Goal: Task Accomplishment & Management: Complete application form

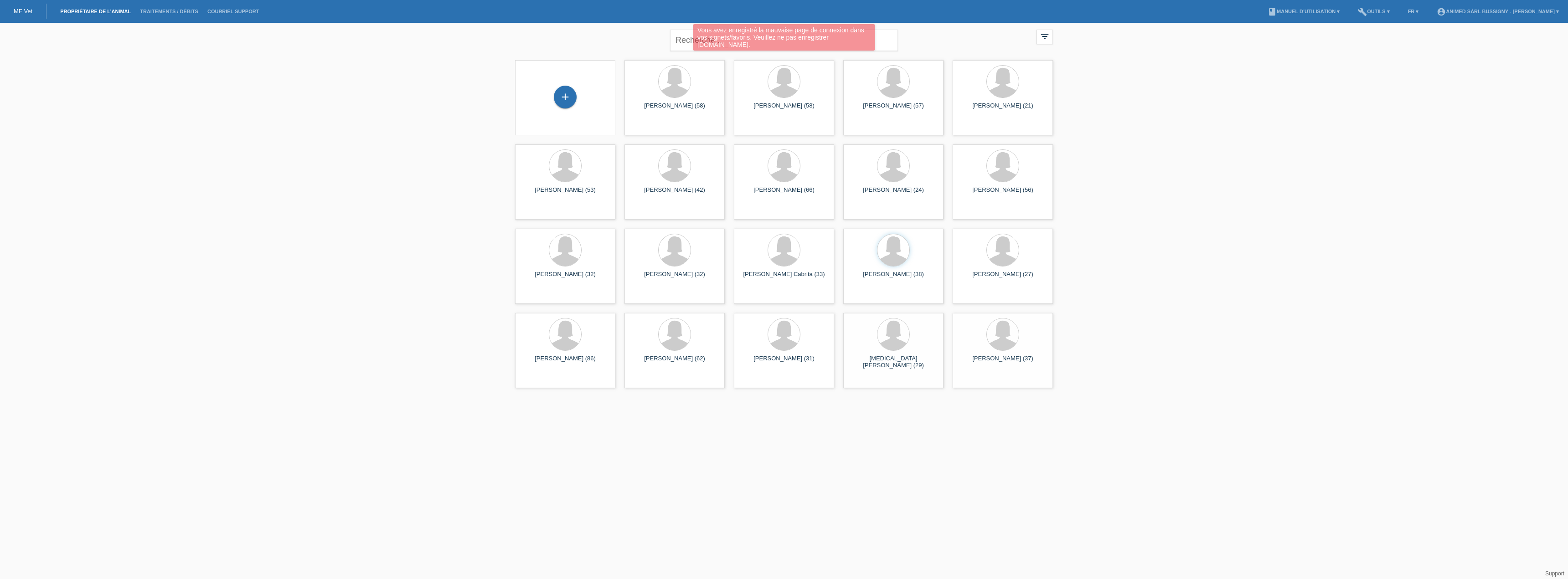
click at [556, 105] on div "+" at bounding box center [566, 98] width 86 height 24
click at [567, 88] on div "+" at bounding box center [565, 97] width 23 height 23
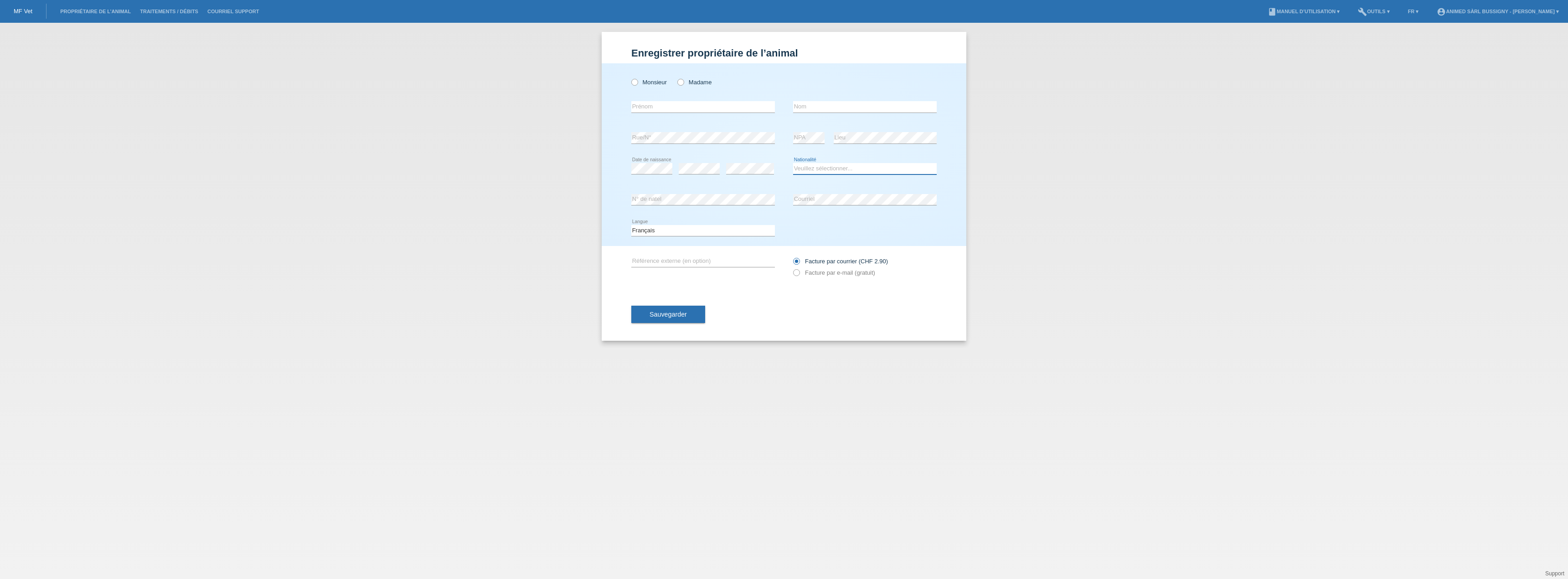
click at [826, 166] on select "Veuillez sélectionner... Suisse Allemagne Autriche Liechtenstein ------------ A…" at bounding box center [865, 168] width 144 height 11
select select "TN"
click at [793, 163] on select "Veuillez sélectionner... Suisse Allemagne Autriche Liechtenstein ------------ A…" at bounding box center [865, 168] width 144 height 11
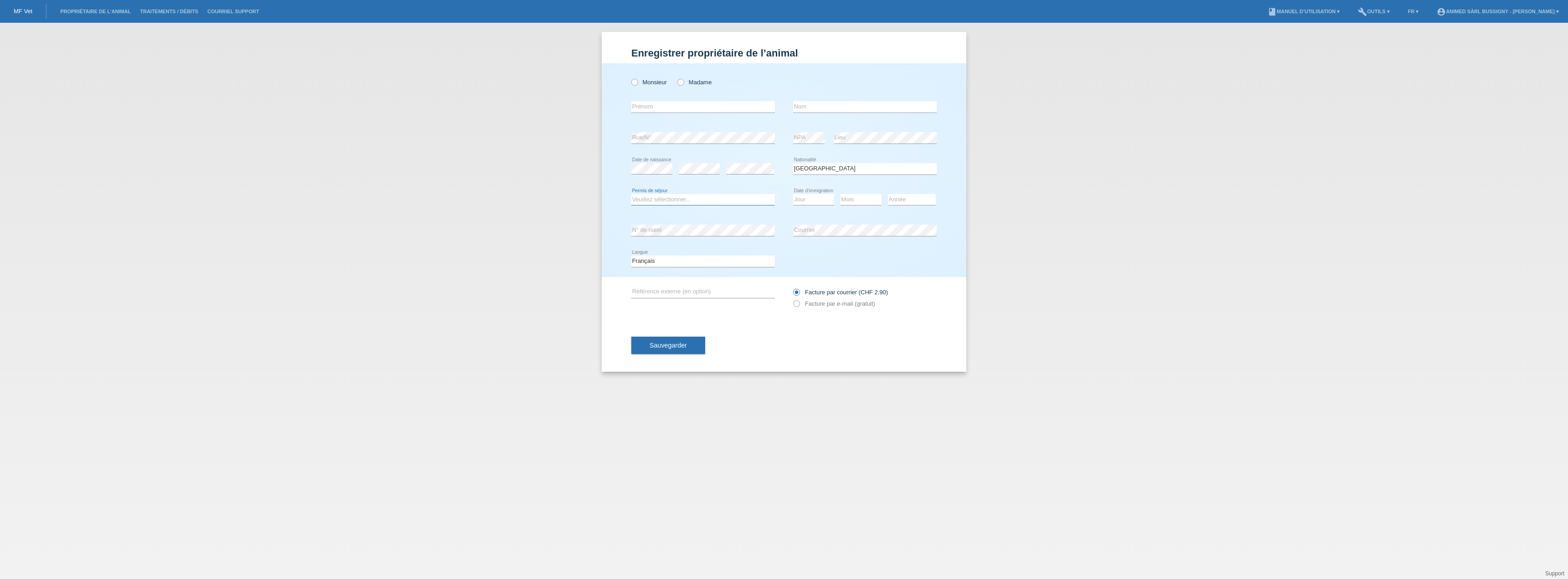
click at [724, 202] on select "Veuillez sélectionner... C B B - Statut de réfugié Autre" at bounding box center [703, 199] width 144 height 11
select select "C"
click at [632, 194] on select "Veuillez sélectionner... C B B - Statut de réfugié Autre" at bounding box center [703, 199] width 144 height 11
click at [813, 199] on select "Jour 01 02 03 04 05 06 07 08 09 10 11" at bounding box center [813, 199] width 41 height 11
select select "01"
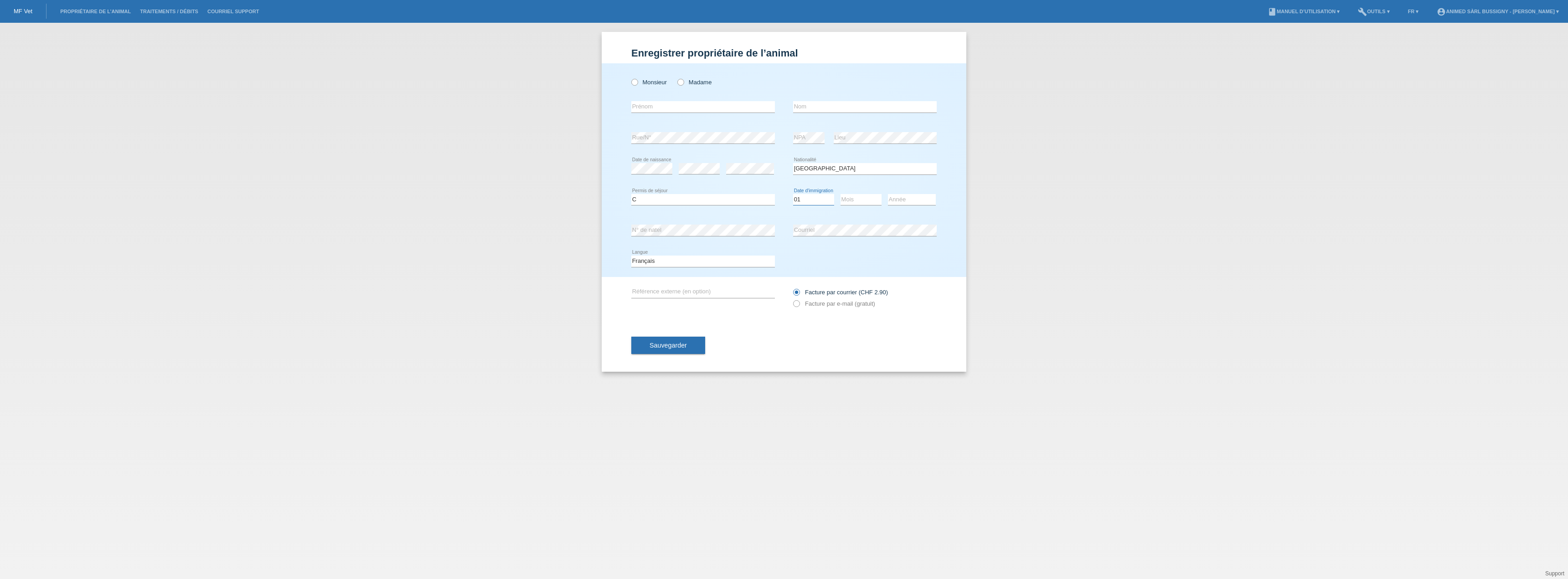
click at [793, 194] on select "Jour 01 02 03 04 05 06 07 08 09 10 11" at bounding box center [813, 199] width 41 height 11
click at [844, 197] on select "Mois 01 02 03 04 05 06 07 08 09 10 11" at bounding box center [861, 199] width 41 height 11
select select "01"
click at [841, 194] on select "Mois 01 02 03 04 05 06 07 08 09 10 11" at bounding box center [861, 199] width 41 height 11
click at [905, 198] on select "Année 2025 2024 2023 2022 2021 2020 2019 2018 2017 2016 2015 2014 2013 2012 201…" at bounding box center [912, 199] width 48 height 11
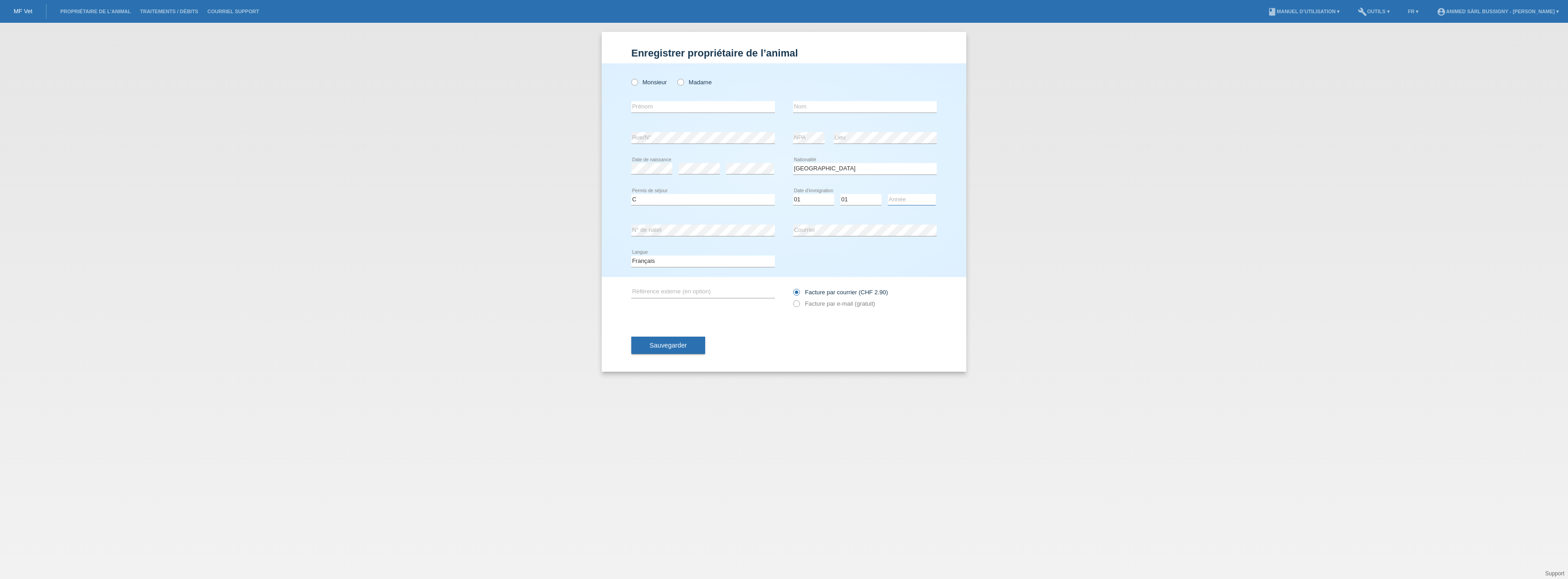
select select "1999"
click at [888, 194] on select "Année 2025 2024 2023 2022 2021 2020 2019 2018 2017 2016 2015 2014 2013 2012 201…" at bounding box center [912, 199] width 48 height 11
click at [826, 105] on input "text" at bounding box center [865, 106] width 144 height 11
paste input "Kaouthar"
type input "Kaouthar"
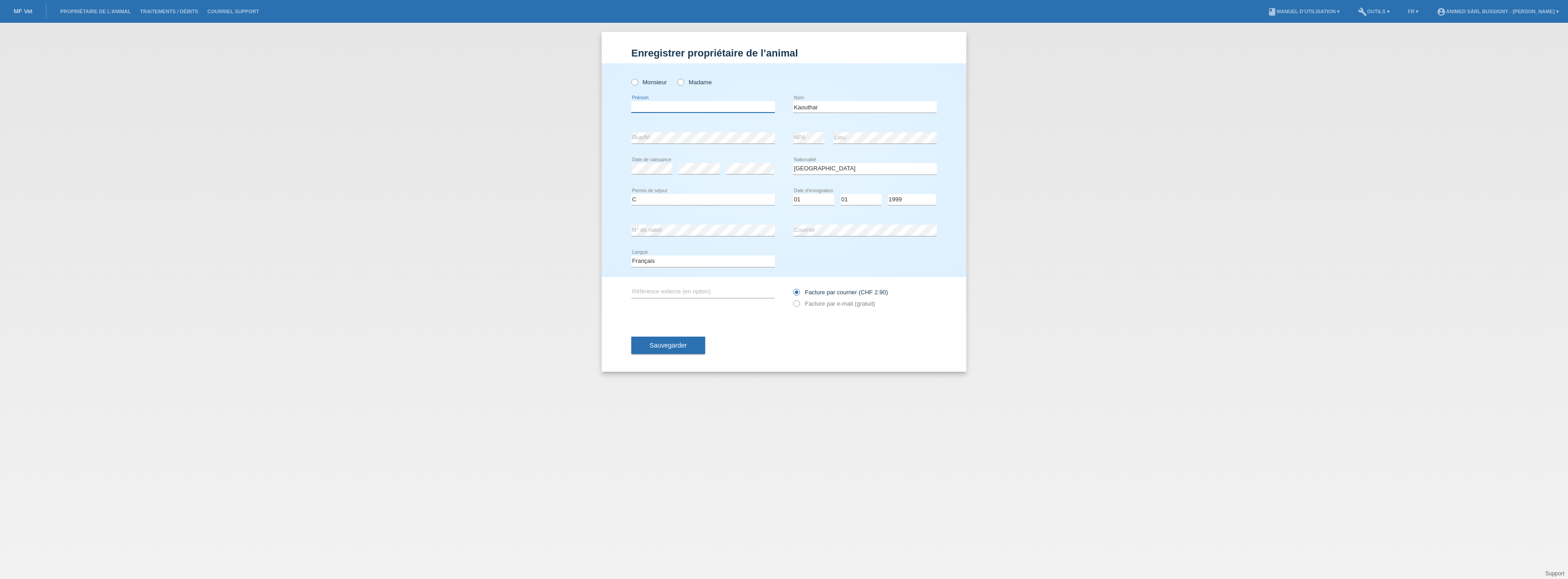
click at [742, 110] on input "text" at bounding box center [703, 106] width 144 height 11
type input "Bousnina"
click at [676, 78] on icon at bounding box center [676, 78] width 0 height 0
click at [681, 79] on input "Madame" at bounding box center [680, 81] width 6 height 6
radio input "true"
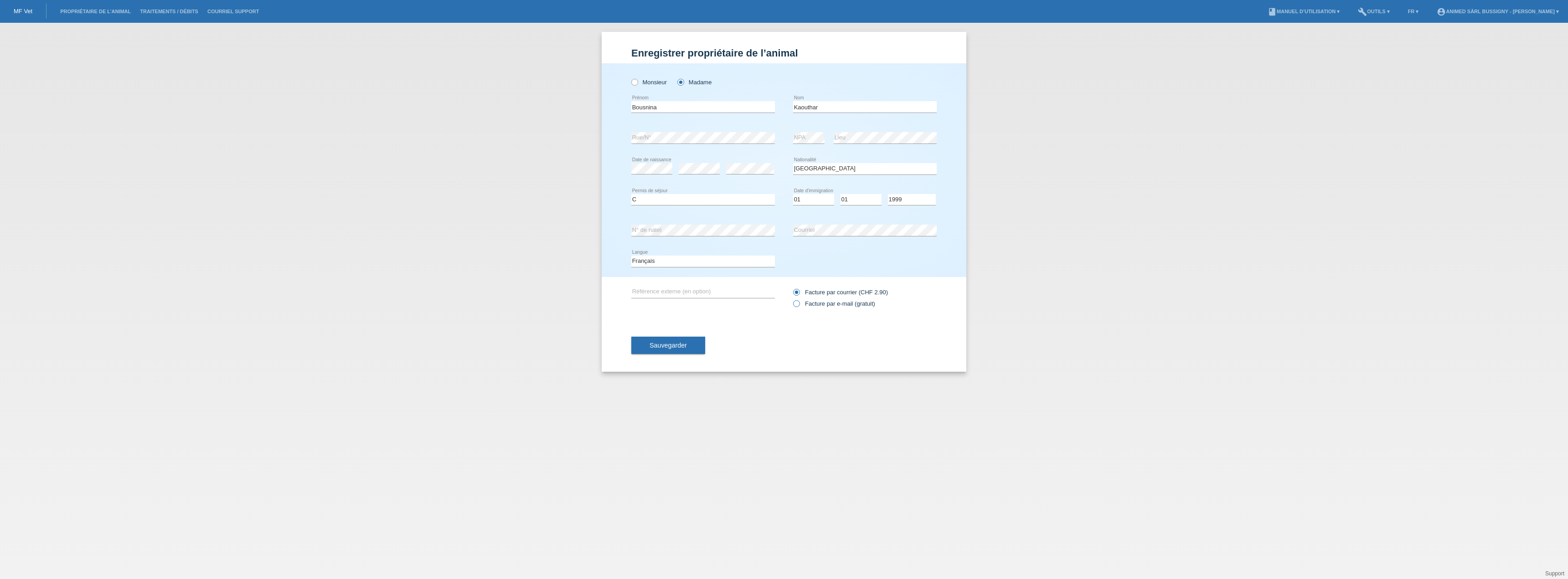
click at [792, 299] on icon at bounding box center [792, 299] width 0 height 0
click at [799, 304] on input "Facture par e-mail (gratuit)" at bounding box center [795, 306] width 6 height 11
radio input "true"
click at [654, 350] on button "Sauvegarder" at bounding box center [668, 345] width 73 height 18
click at [524, 233] on div "Enregistrer propriétaire de l’animal Enregistrer propriétaire de l’animal Enreg…" at bounding box center [784, 300] width 1568 height 556
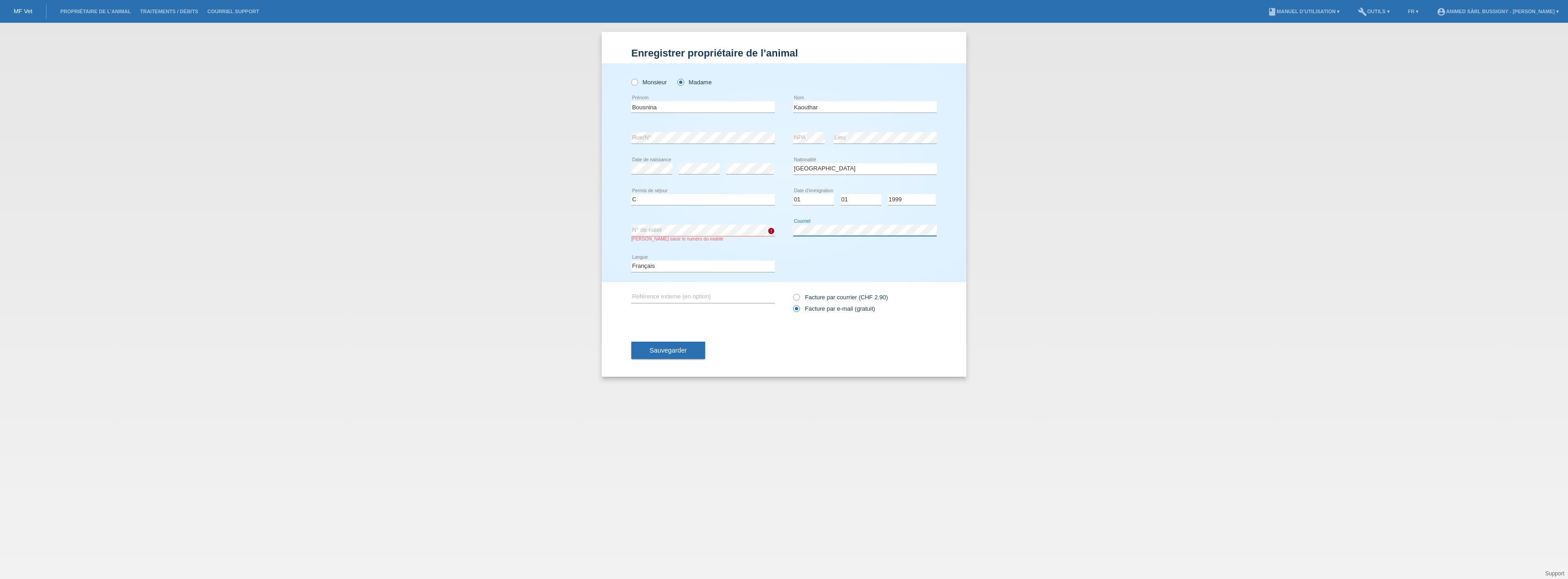
click at [748, 229] on div "error N° de natel Veuillez saisir le numéro du mobile error Courriel" at bounding box center [784, 233] width 306 height 36
click at [678, 355] on button "Sauvegarder" at bounding box center [668, 350] width 73 height 18
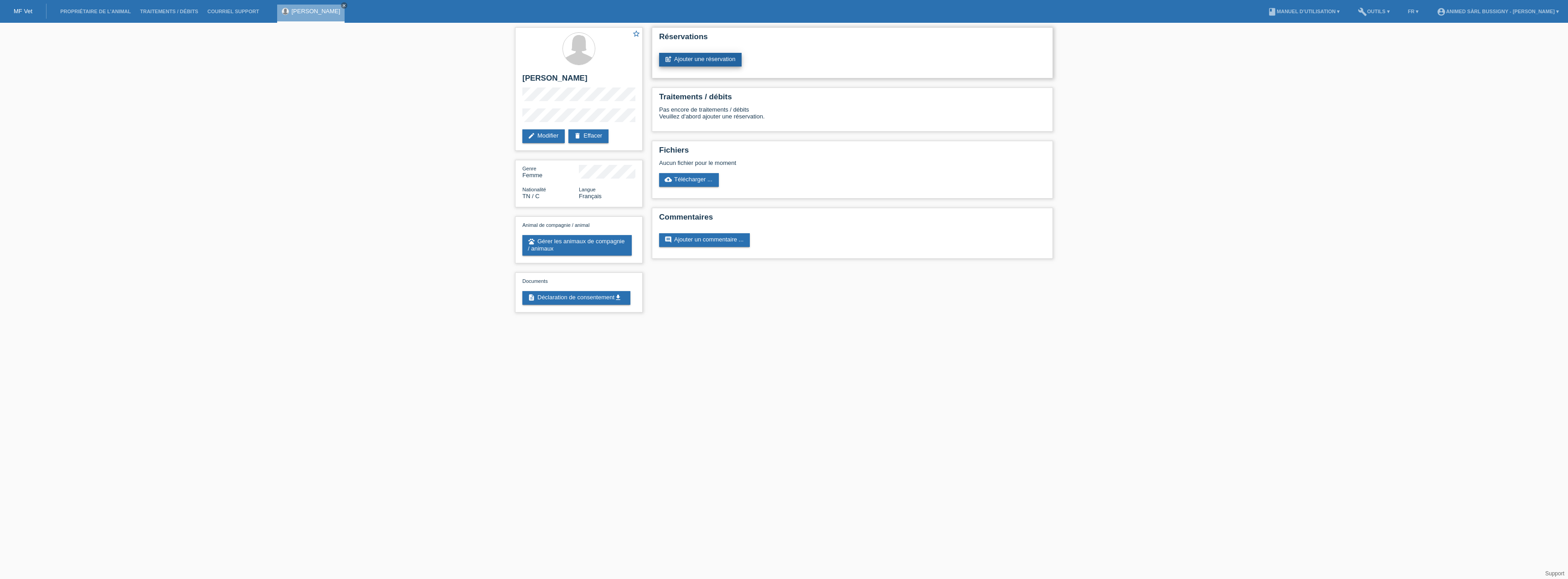
click at [708, 64] on link "post_add Ajouter une réservation" at bounding box center [701, 60] width 83 height 14
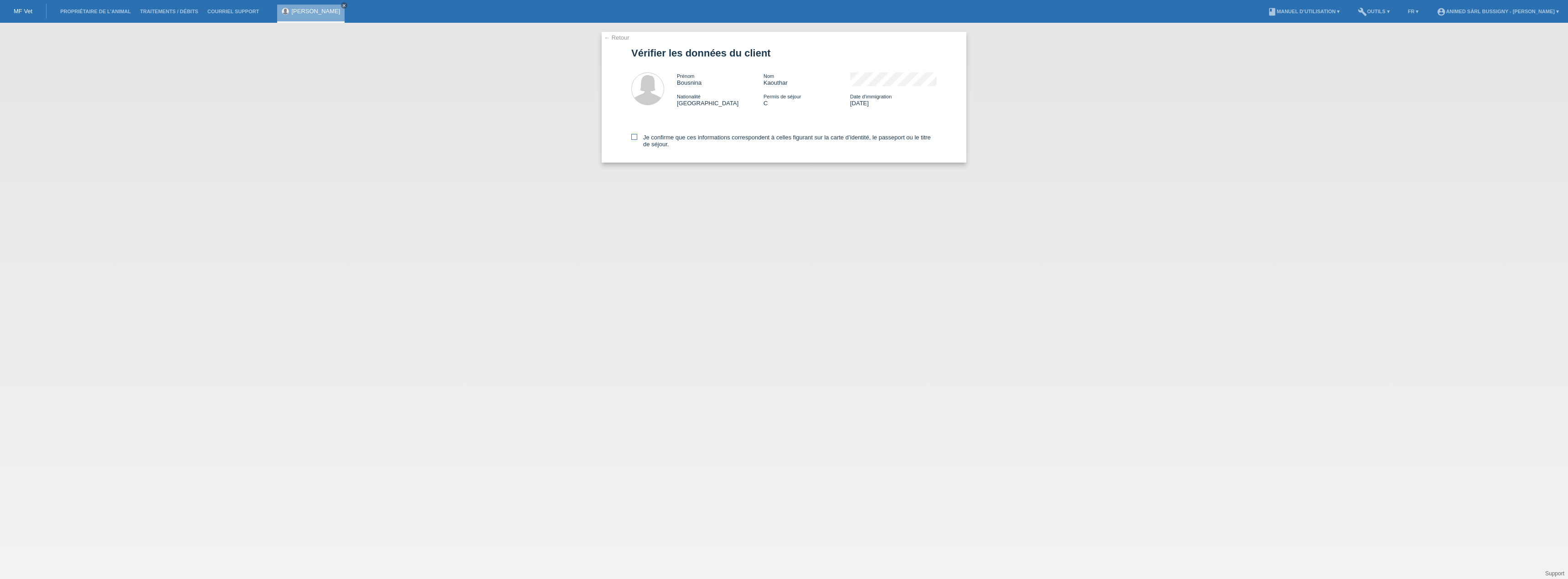
click at [636, 136] on icon at bounding box center [634, 137] width 6 height 6
click at [636, 136] on input "Je confirme que ces informations correspondent à celles figurant sur la carte d…" at bounding box center [634, 137] width 6 height 6
checkbox input "true"
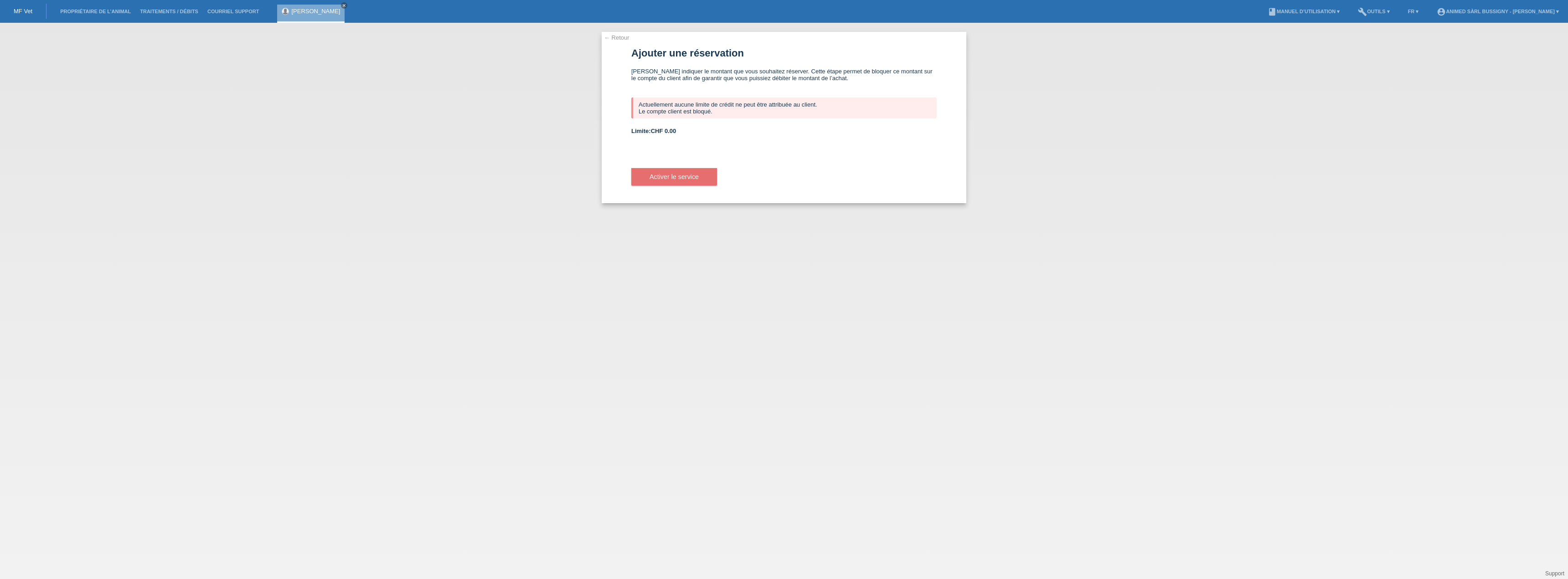
click at [615, 36] on link "← Retour" at bounding box center [616, 37] width 25 height 7
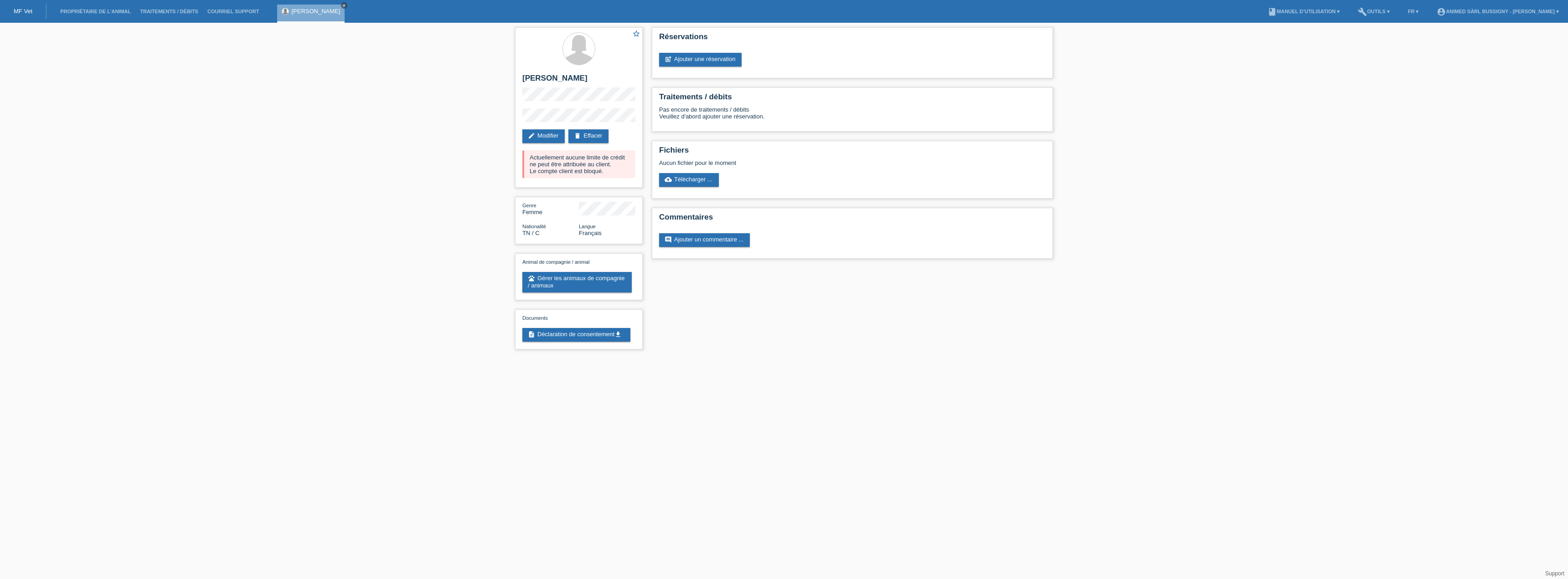
click at [345, 5] on icon "close" at bounding box center [344, 5] width 4 height 4
click at [96, 12] on link "Propriétaire de l’animal" at bounding box center [95, 11] width 79 height 5
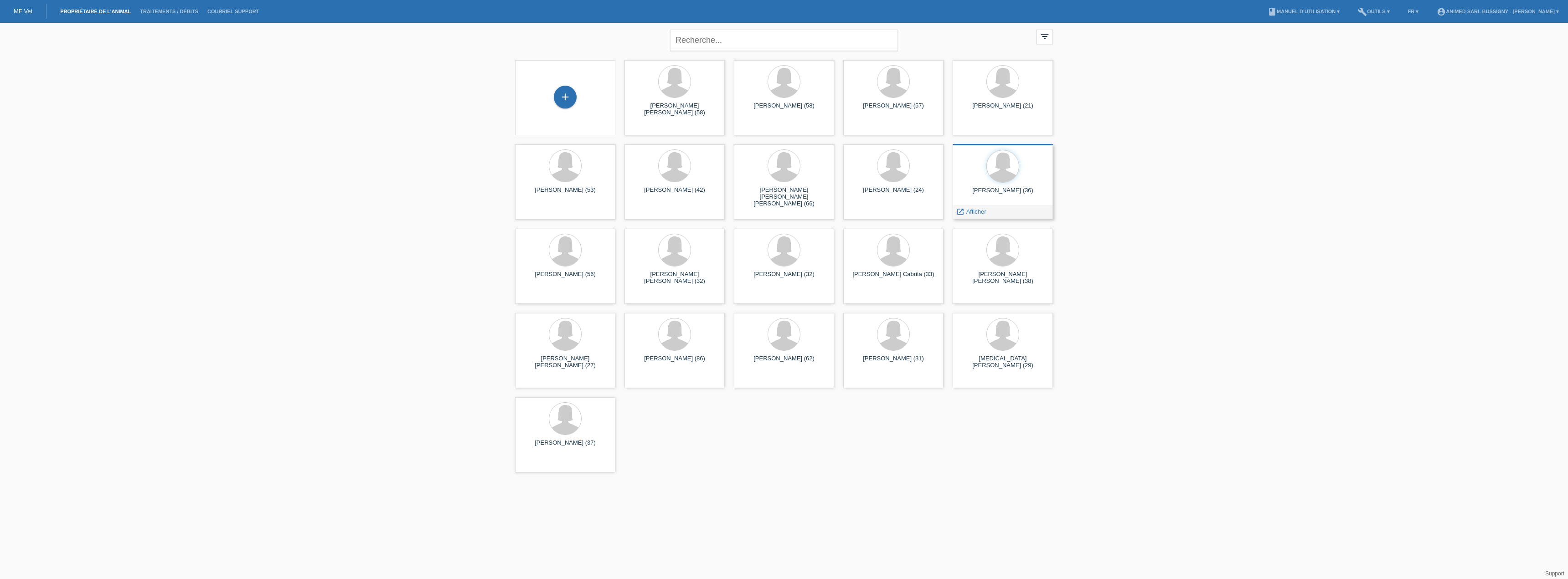
click at [1017, 198] on div "[PERSON_NAME] (36)" at bounding box center [1003, 193] width 86 height 14
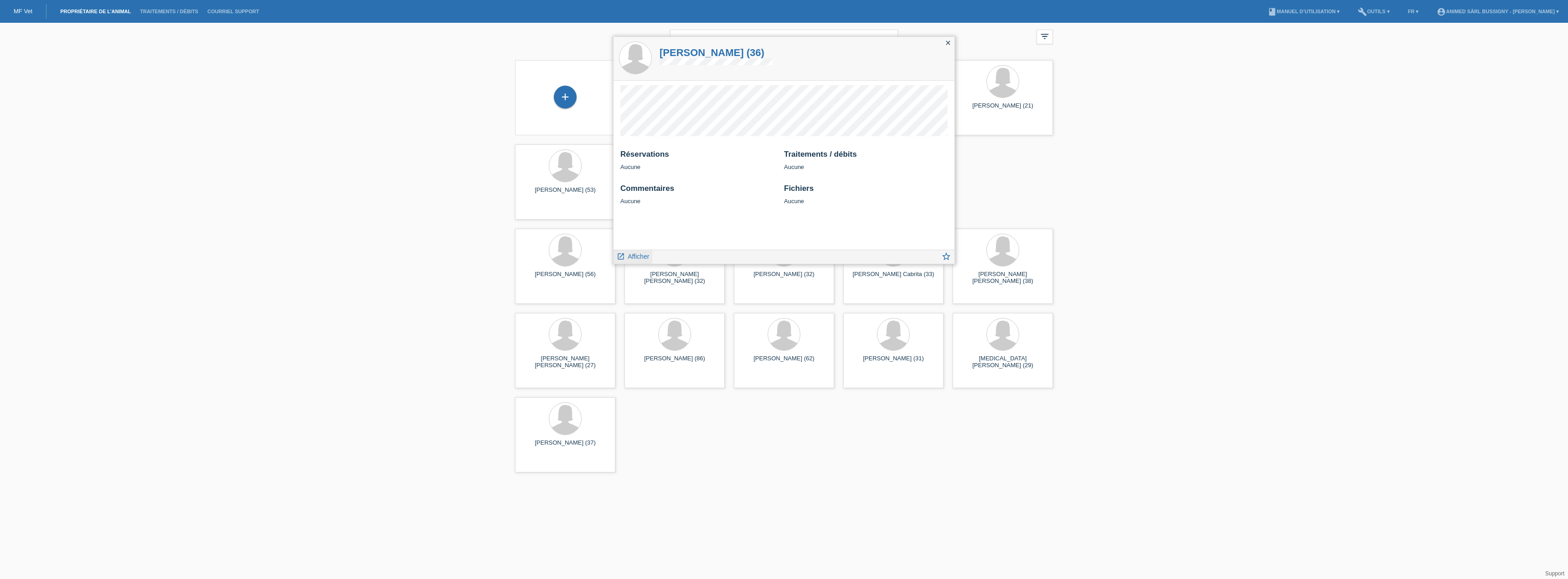
drag, startPoint x: 638, startPoint y: 254, endPoint x: 647, endPoint y: 257, distance: 9.5
click at [638, 254] on span "Afficher" at bounding box center [638, 257] width 21 height 8
